Goal: Information Seeking & Learning: Learn about a topic

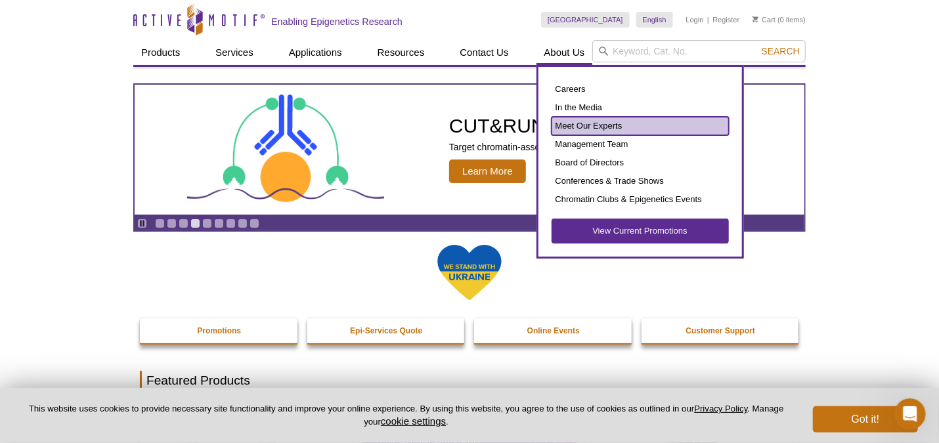
click at [574, 127] on link "Meet Our Experts" at bounding box center [640, 126] width 177 height 18
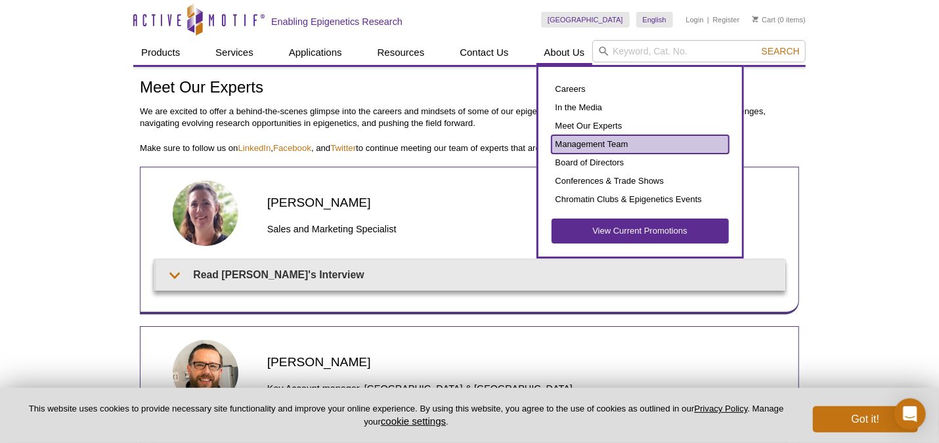
click at [585, 146] on link "Management Team" at bounding box center [640, 144] width 177 height 18
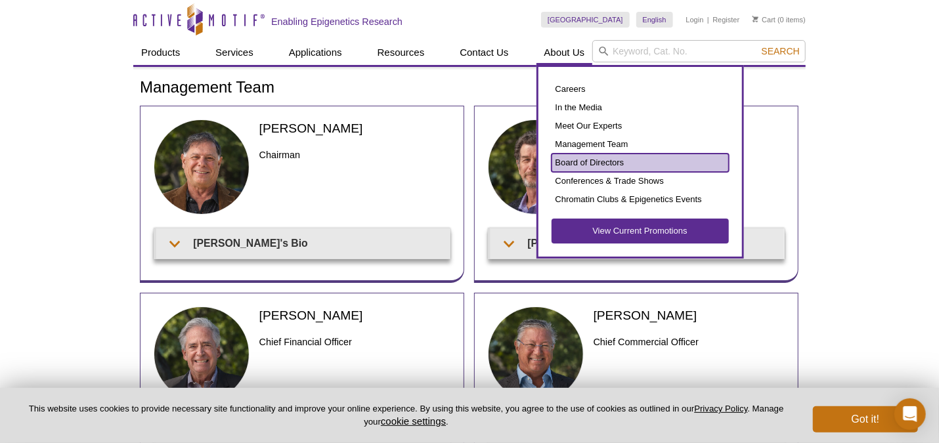
click at [587, 159] on link "Board of Directors" at bounding box center [640, 163] width 177 height 18
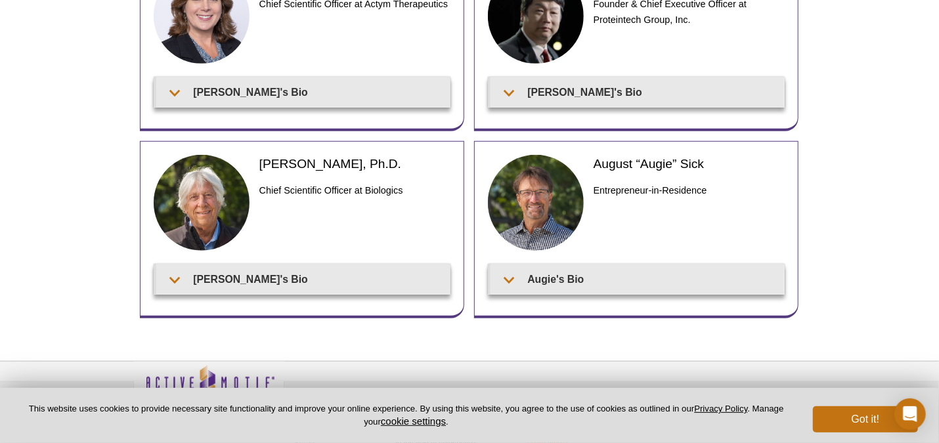
scroll to position [555, 0]
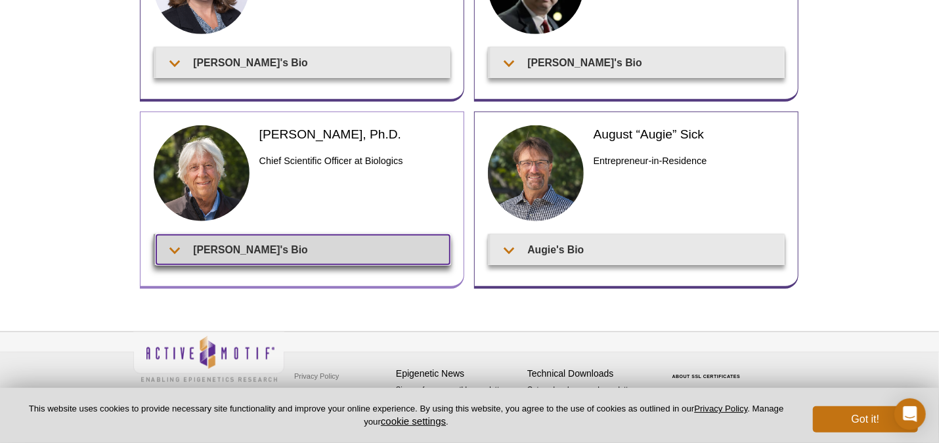
click at [267, 246] on summary "Marc's Bio" at bounding box center [303, 250] width 294 height 30
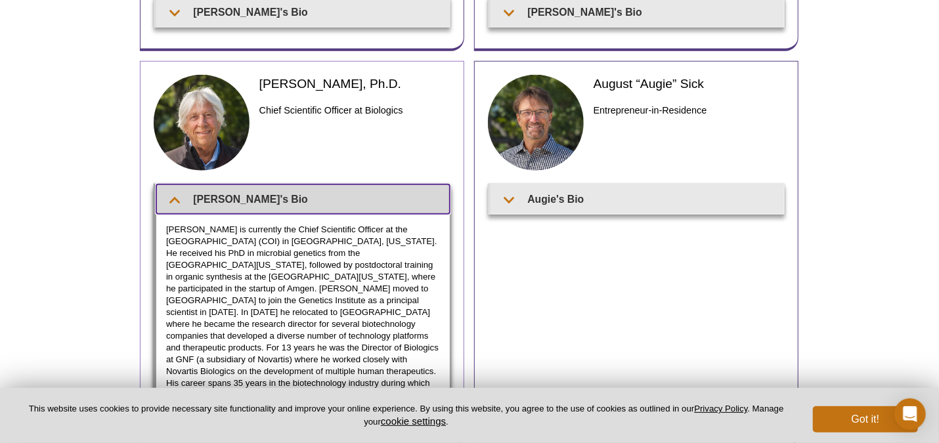
scroll to position [621, 0]
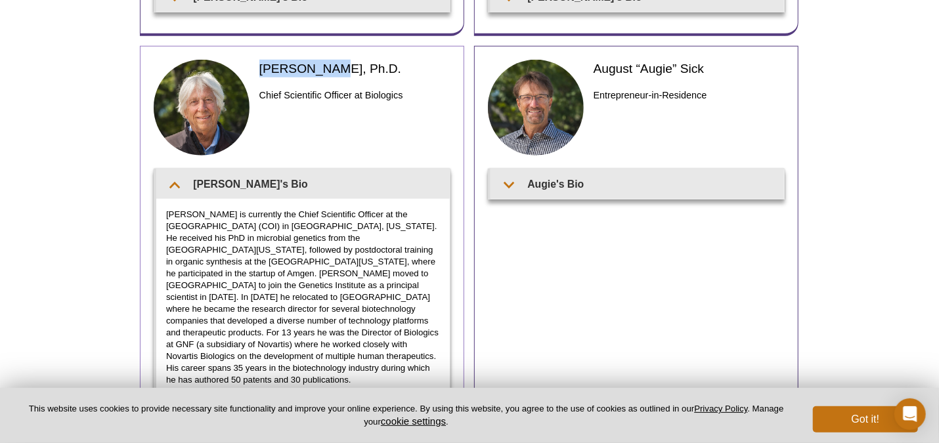
drag, startPoint x: 261, startPoint y: 66, endPoint x: 325, endPoint y: 68, distance: 64.4
click at [325, 68] on h2 "Marc Nasoff, Ph.D." at bounding box center [355, 69] width 191 height 18
drag, startPoint x: 325, startPoint y: 68, endPoint x: 315, endPoint y: 69, distance: 10.5
copy h2 "Marc Nasoff"
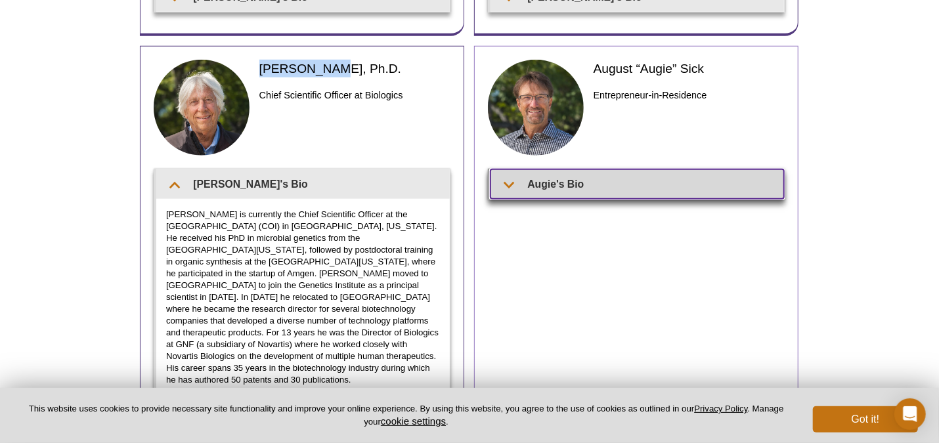
click at [670, 185] on summary "Augie's Bio" at bounding box center [638, 185] width 294 height 30
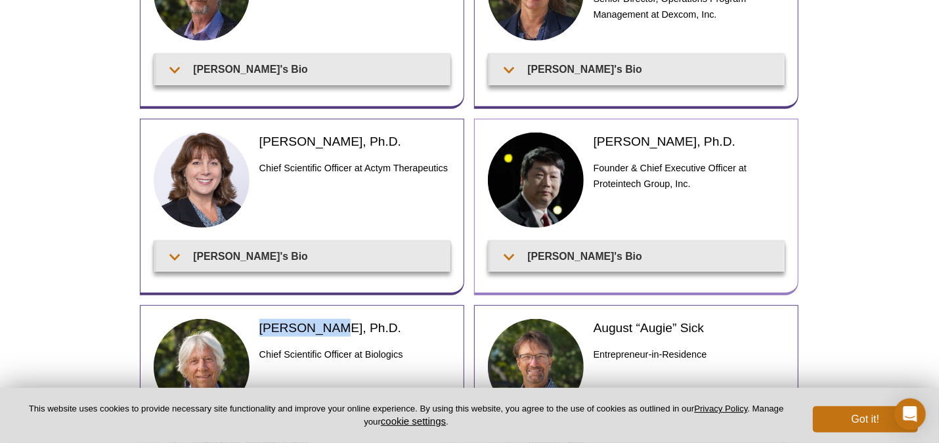
scroll to position [358, 0]
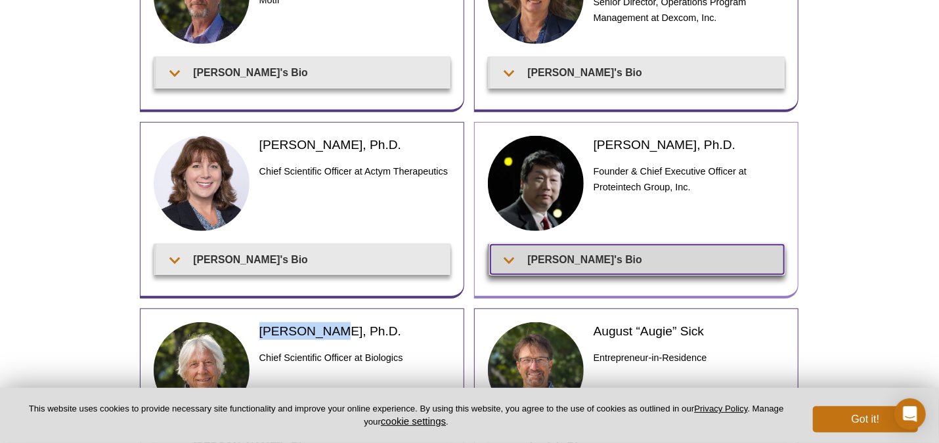
click at [636, 262] on summary "Jason's Bio" at bounding box center [638, 260] width 294 height 30
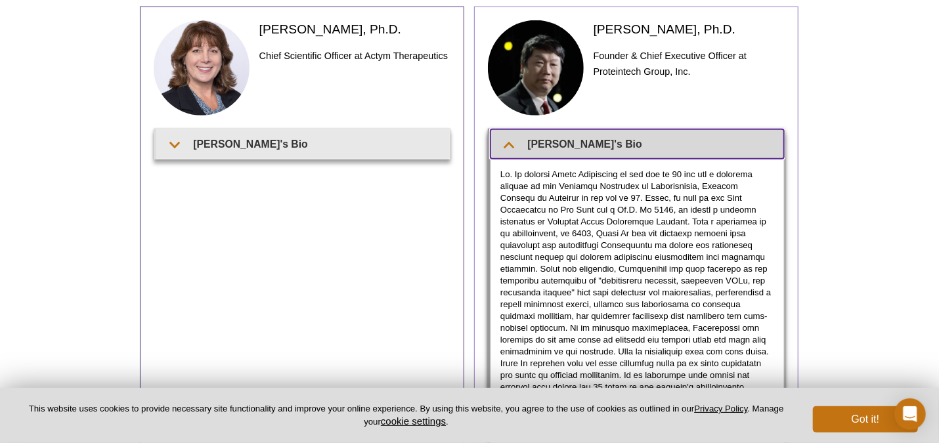
scroll to position [489, 0]
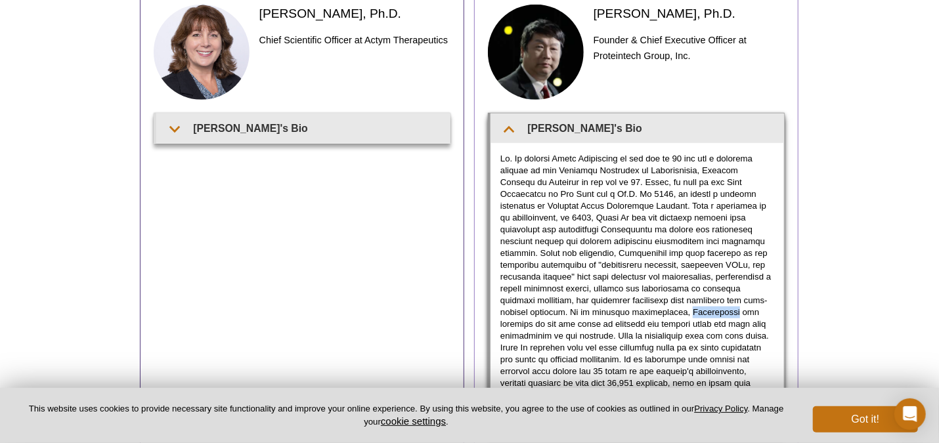
drag, startPoint x: 636, startPoint y: 311, endPoint x: 592, endPoint y: 307, distance: 44.3
click at [592, 307] on p at bounding box center [638, 283] width 274 height 260
copy p "Proteintech"
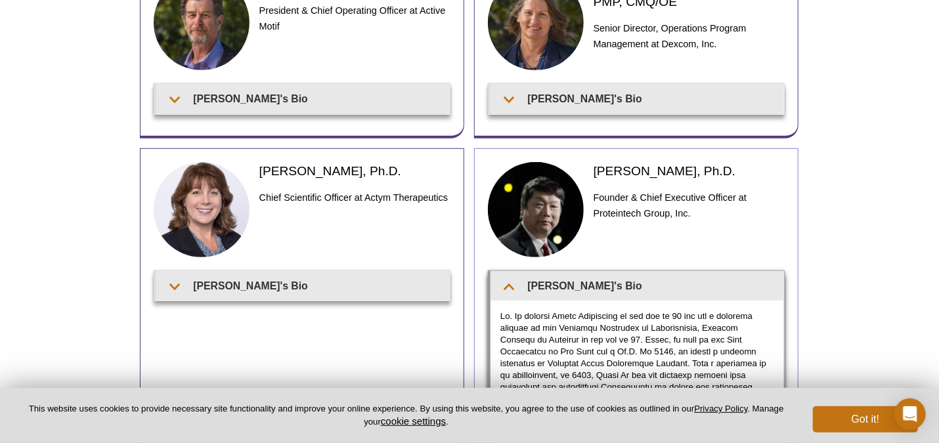
scroll to position [328, 0]
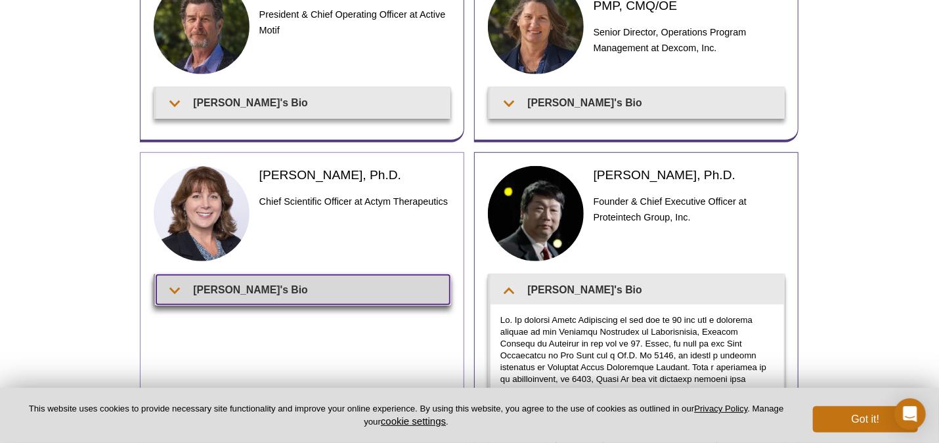
click at [315, 290] on summary "Mary's Bio" at bounding box center [303, 290] width 294 height 30
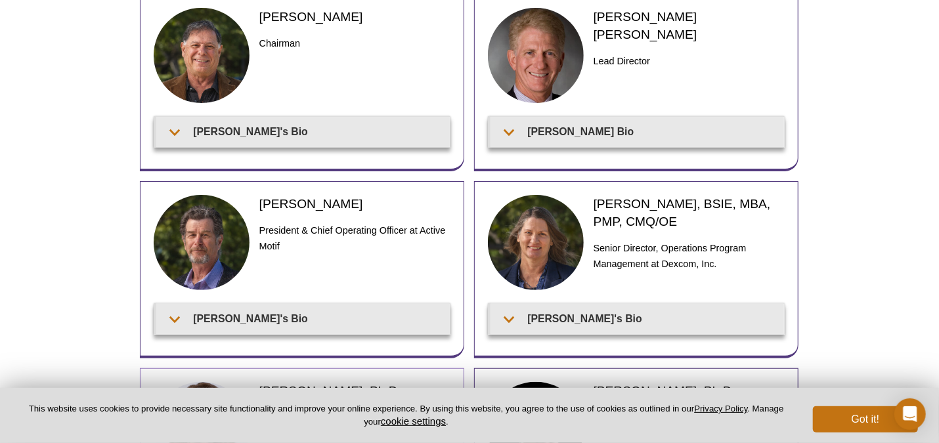
scroll to position [65, 0]
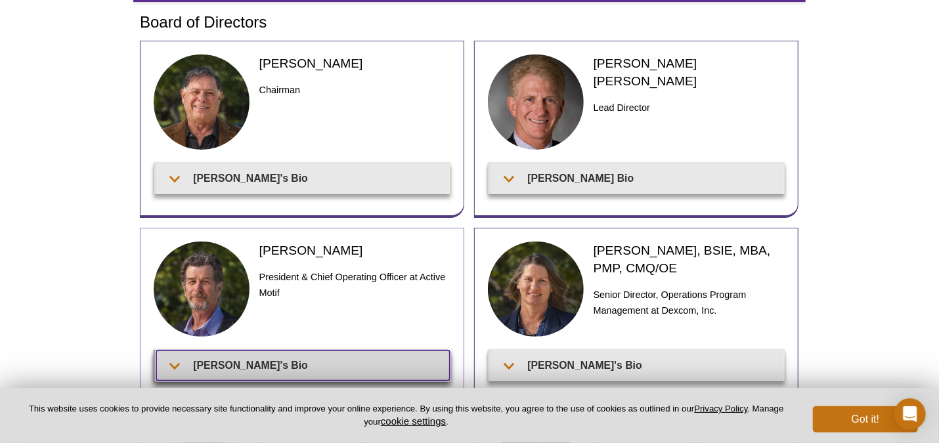
click at [310, 361] on summary "Ted's Bio" at bounding box center [303, 366] width 294 height 30
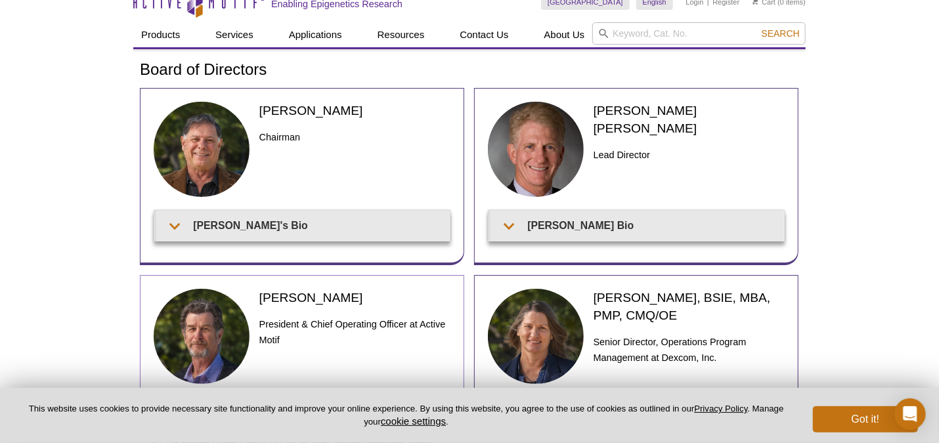
scroll to position [0, 0]
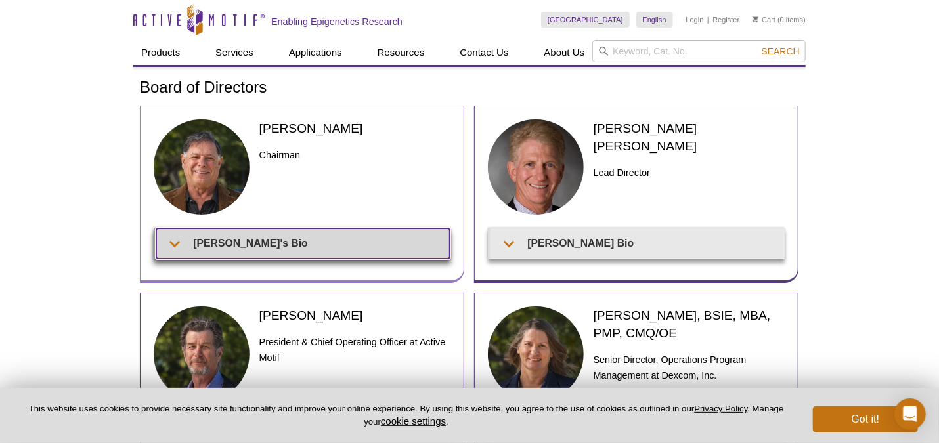
click at [252, 243] on summary "Joe's Bio" at bounding box center [303, 244] width 294 height 30
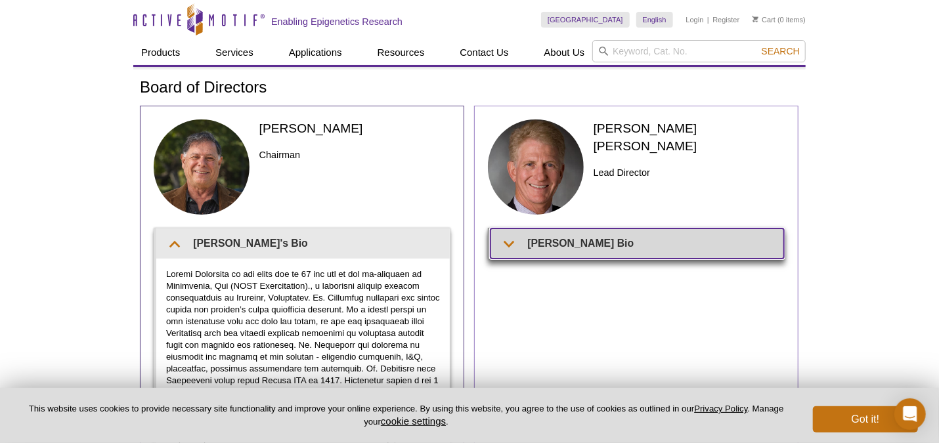
click at [671, 248] on summary "Wainwright's Bio" at bounding box center [638, 244] width 294 height 30
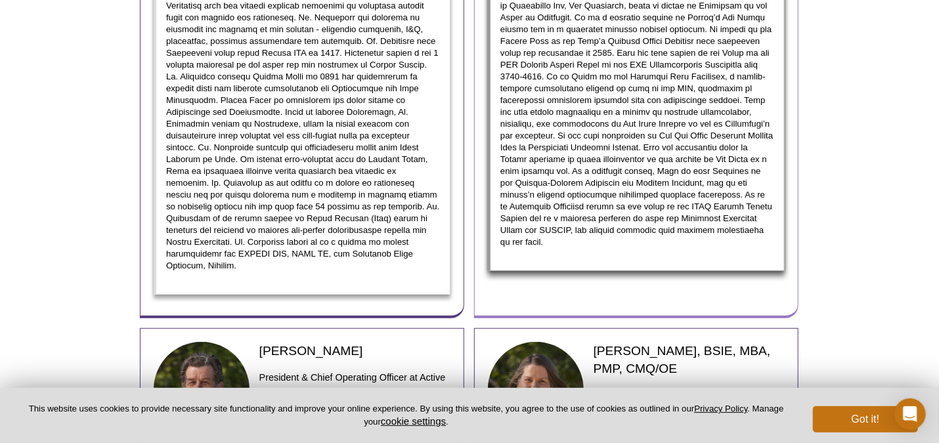
scroll to position [460, 0]
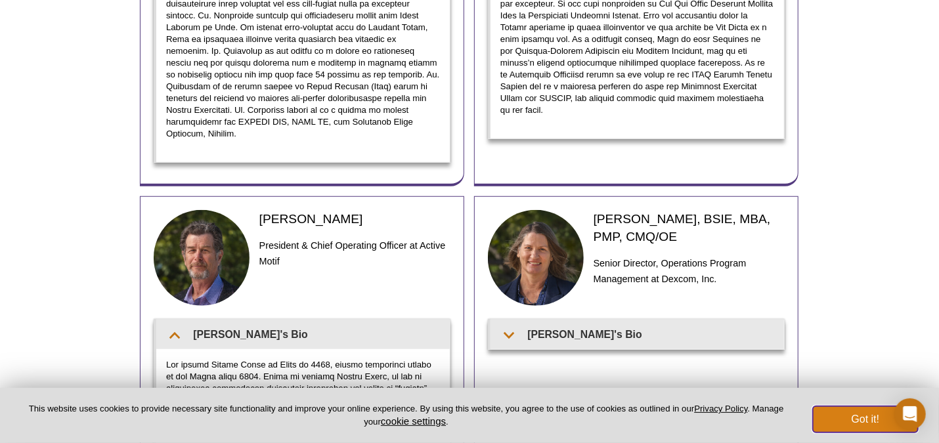
click at [856, 424] on button "Got it!" at bounding box center [865, 420] width 105 height 26
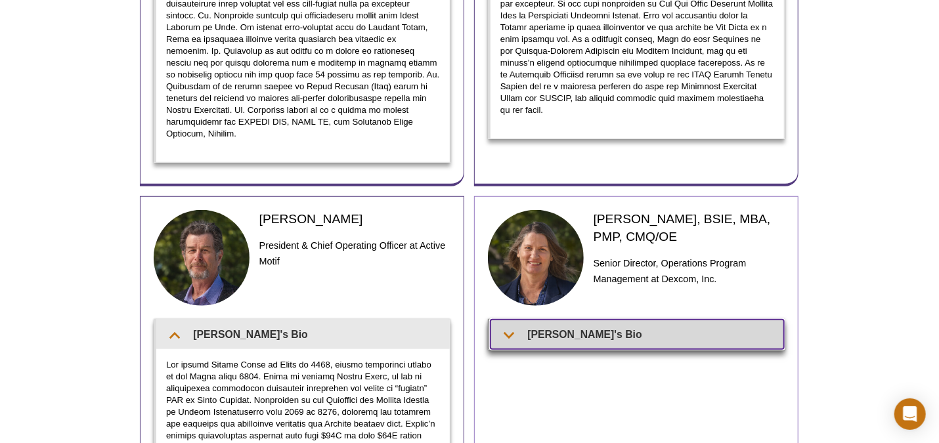
click at [658, 323] on summary "Tammy's Bio" at bounding box center [638, 335] width 294 height 30
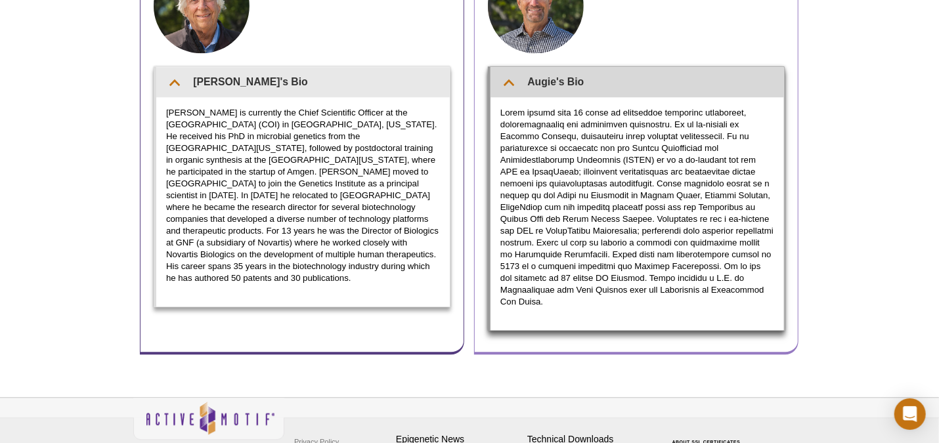
scroll to position [1679, 0]
